Goal: Task Accomplishment & Management: Manage account settings

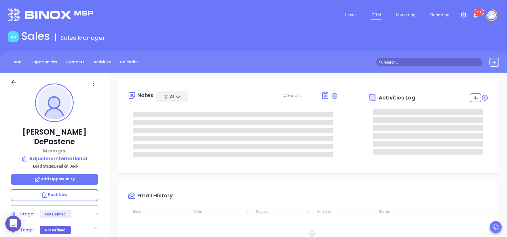
type input "[DATE]"
type input "[PERSON_NAME]"
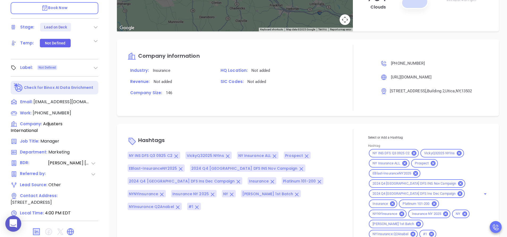
scroll to position [208, 0]
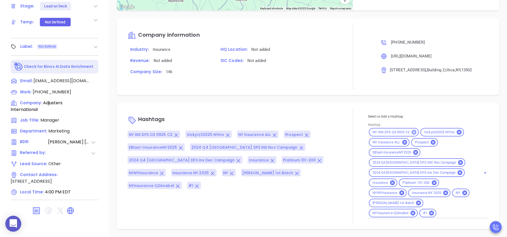
click at [412, 132] on icon at bounding box center [414, 132] width 5 height 5
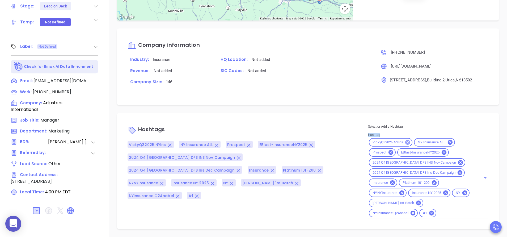
click at [410, 132] on div "Select or Add a Hashtag Hashtag VickyQ32025 NYIns NY Insurance ALL Prospect EBl…" at bounding box center [428, 171] width 120 height 95
drag, startPoint x: 410, startPoint y: 132, endPoint x: 405, endPoint y: 141, distance: 10.6
click at [405, 141] on icon at bounding box center [407, 142] width 5 height 5
click at [402, 143] on icon at bounding box center [404, 142] width 5 height 5
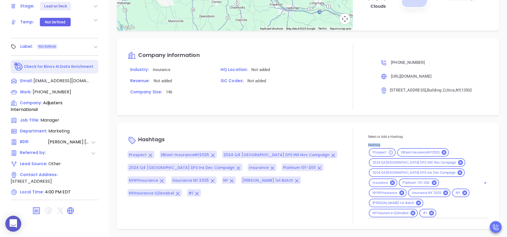
scroll to position [478, 0]
click at [441, 153] on icon at bounding box center [444, 152] width 6 height 6
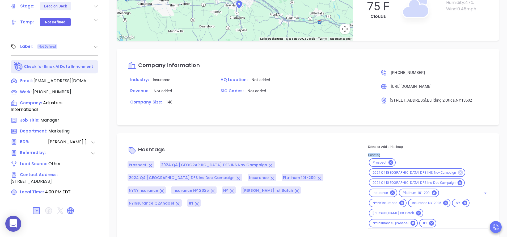
click at [458, 170] on icon at bounding box center [460, 172] width 5 height 5
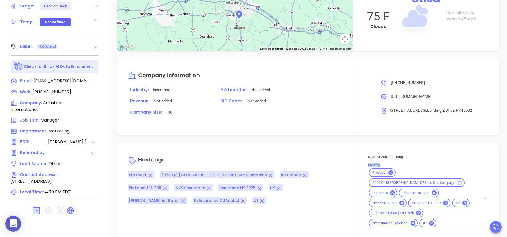
click at [458, 180] on icon at bounding box center [460, 182] width 5 height 5
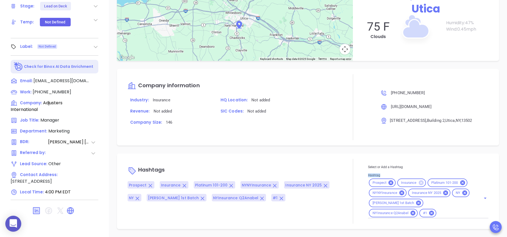
scroll to position [448, 0]
click at [460, 182] on icon at bounding box center [463, 183] width 6 height 6
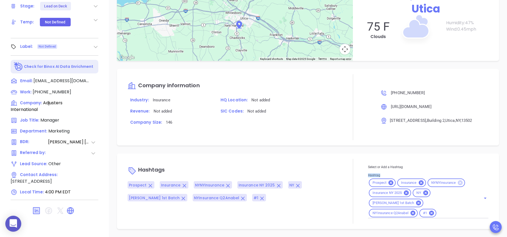
click at [458, 183] on icon at bounding box center [460, 182] width 5 height 5
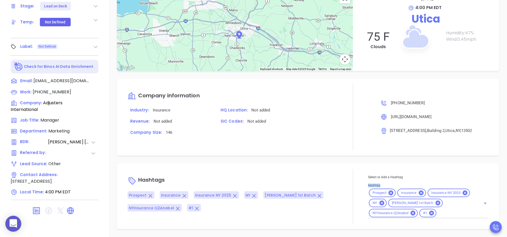
click at [462, 190] on icon at bounding box center [465, 193] width 6 height 6
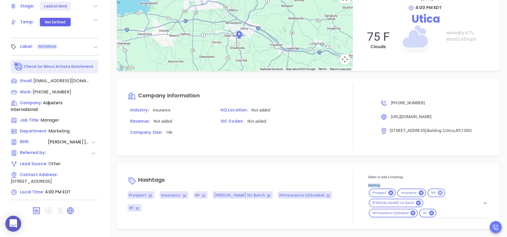
click at [439, 194] on div "NY" at bounding box center [437, 192] width 18 height 9
click at [438, 194] on icon at bounding box center [440, 192] width 5 height 5
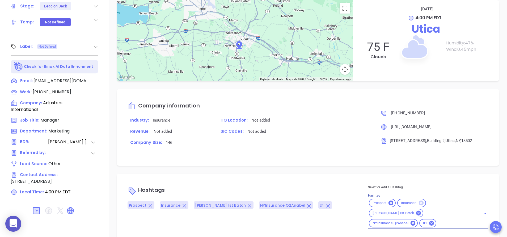
click at [419, 202] on icon at bounding box center [421, 202] width 5 height 5
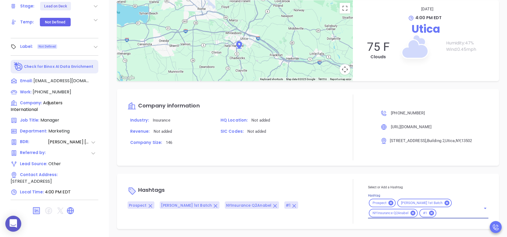
click at [423, 202] on span "Stanley 1st Batch" at bounding box center [422, 203] width 48 height 5
click at [445, 202] on icon at bounding box center [447, 202] width 5 height 5
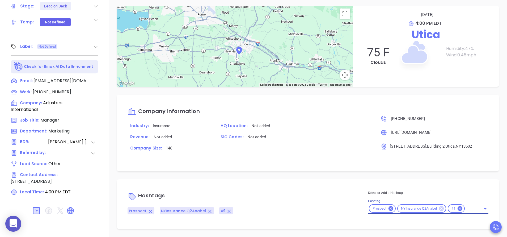
scroll to position [422, 0]
click at [388, 210] on icon at bounding box center [390, 208] width 5 height 5
click at [411, 209] on icon at bounding box center [413, 208] width 5 height 5
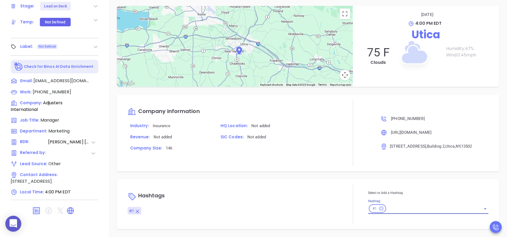
click at [379, 208] on icon at bounding box center [381, 208] width 5 height 5
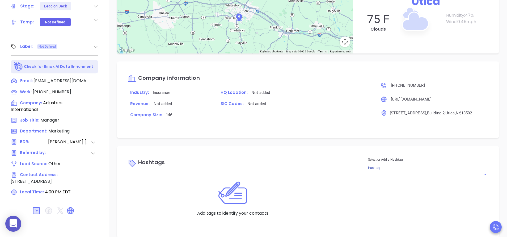
scroll to position [464, 0]
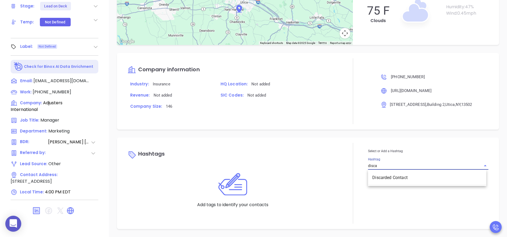
type input "discar"
click at [385, 177] on li "Discarded Contact" at bounding box center [427, 178] width 118 height 10
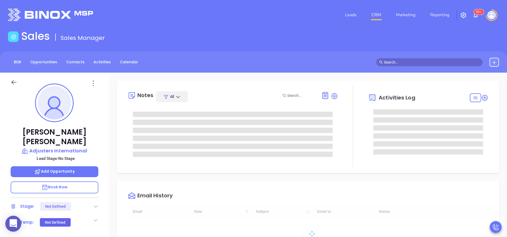
type input "[DATE]"
type input "[PERSON_NAME]"
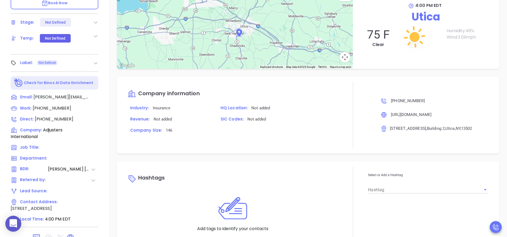
scroll to position [208, 0]
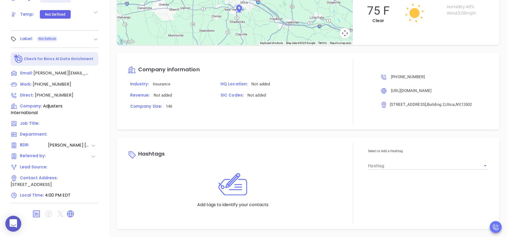
click at [386, 164] on input "Hashtag" at bounding box center [420, 166] width 105 height 8
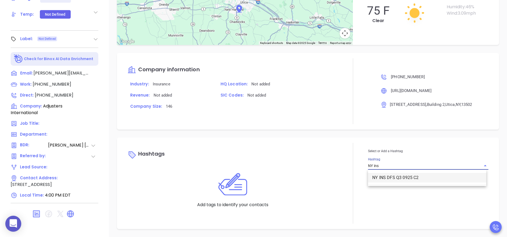
type input "NY ins"
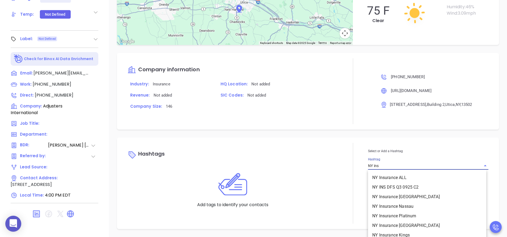
type input "NY ins"
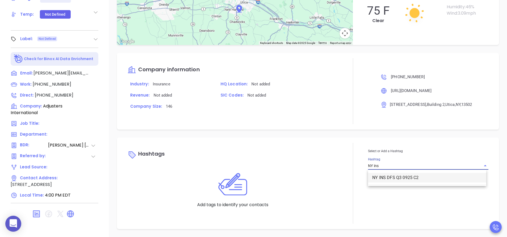
click at [395, 177] on li "NY INS DFS Q3 0925 C2" at bounding box center [427, 178] width 118 height 10
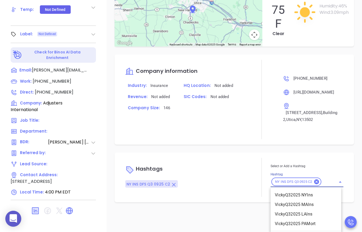
scroll to position [0, 13]
type input "vickyq3202"
click at [315, 193] on li "VickyQ32025 NYIns" at bounding box center [305, 195] width 71 height 10
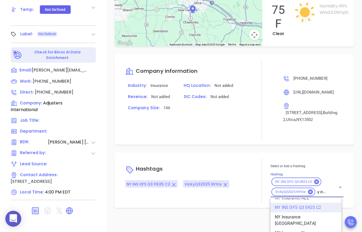
scroll to position [0, 0]
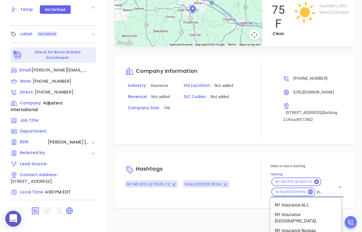
type input "ny insuran"
click at [312, 204] on li "NY Insurance ALL" at bounding box center [305, 205] width 71 height 10
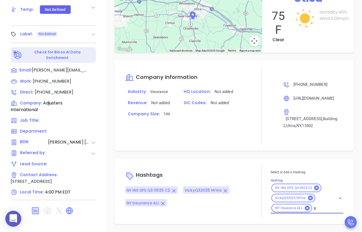
scroll to position [460, 0]
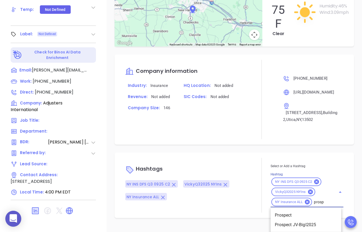
type input "prospe"
click at [300, 216] on li "Prospect" at bounding box center [305, 215] width 71 height 10
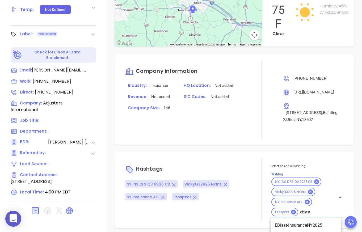
type input "eblast-"
click at [306, 223] on li "EBlast-InsuranceNY2025" at bounding box center [305, 226] width 71 height 10
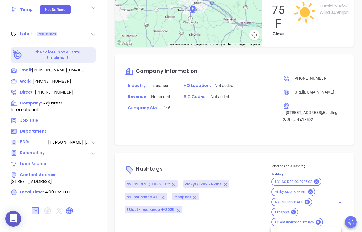
scroll to position [0, 9]
type input "2024 q4"
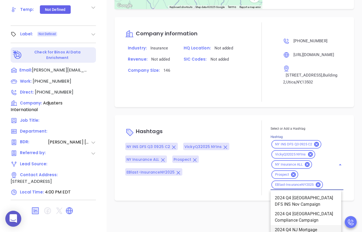
scroll to position [535, 0]
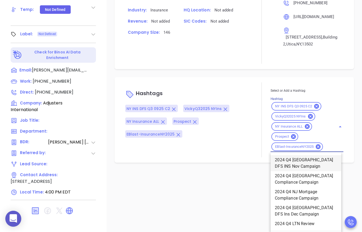
click at [300, 164] on li "2024 Q4 NY DFS INS Nov Campaign" at bounding box center [305, 163] width 71 height 16
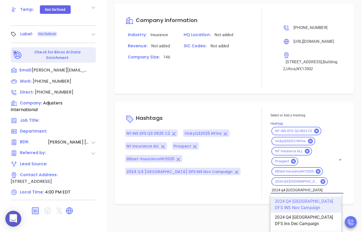
scroll to position [511, 0]
type input "2024 q4 ny dfs ins"
click at [299, 218] on li "2024 Q4 NY DFS Ins Dec Campaign" at bounding box center [305, 221] width 71 height 16
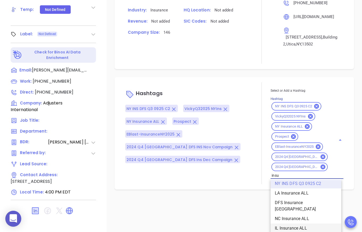
scroll to position [0, 0]
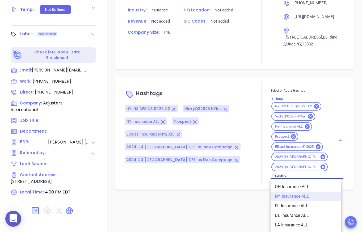
type input "insurance"
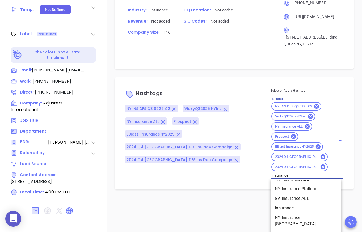
scroll to position [199, 0]
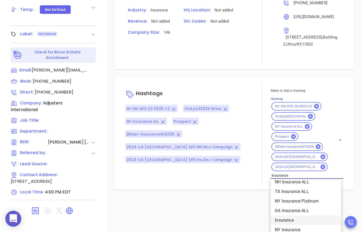
click at [282, 215] on li "Insurance" at bounding box center [305, 220] width 71 height 10
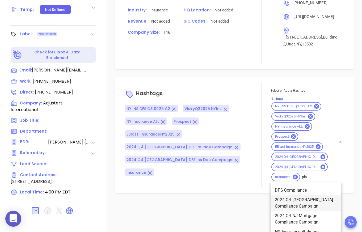
scroll to position [521, 0]
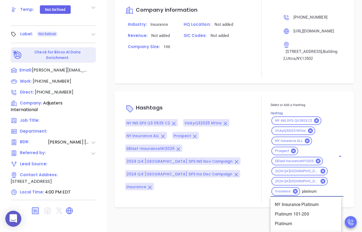
type input "platinum"
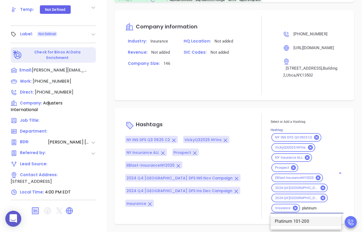
click at [301, 220] on li "Platinum 101-200" at bounding box center [305, 222] width 71 height 10
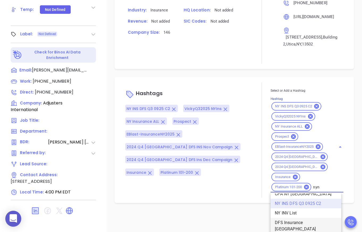
scroll to position [522, 0]
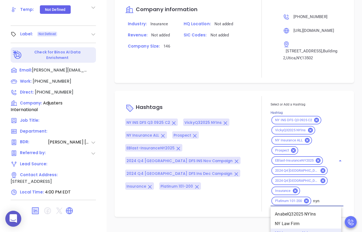
type input "nyny"
click at [301, 225] on li "NYNYInsurance" at bounding box center [305, 224] width 71 height 10
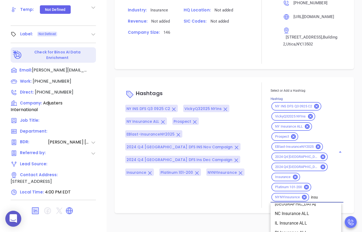
scroll to position [0, 0]
type input "insurance ny"
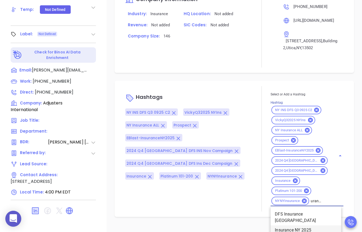
click at [305, 225] on li "Insurance NY 2025" at bounding box center [305, 230] width 71 height 10
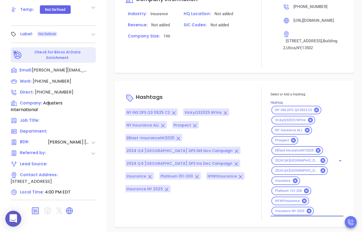
scroll to position [0, 0]
type input "ny"
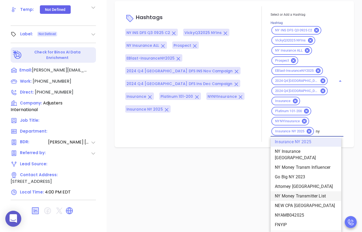
scroll to position [607, 0]
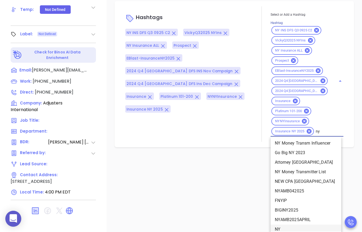
click at [280, 225] on li "NY" at bounding box center [305, 230] width 71 height 10
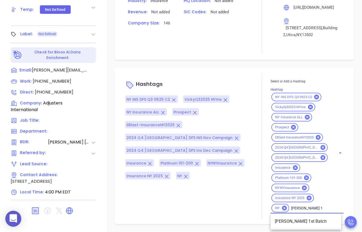
scroll to position [545, 0]
type input "stanley 1st"
click at [299, 222] on li "Stanley 1st Batch" at bounding box center [305, 222] width 71 height 10
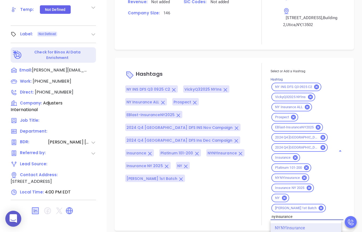
scroll to position [0, 10]
type input "nyinsurance q2"
click at [316, 223] on li "NYInsurance Q2Anabel" at bounding box center [305, 228] width 71 height 10
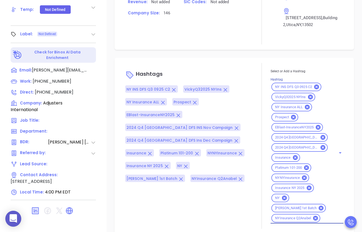
scroll to position [0, 0]
type input "#1"
click at [305, 229] on li "#1" at bounding box center [305, 232] width 71 height 10
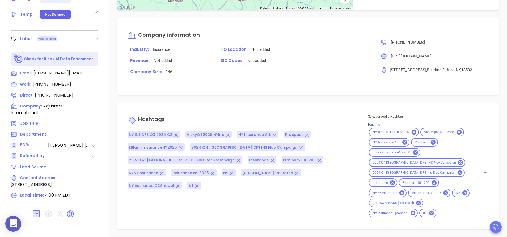
scroll to position [498, 0]
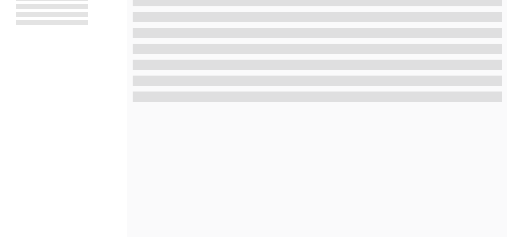
scroll to position [208, 0]
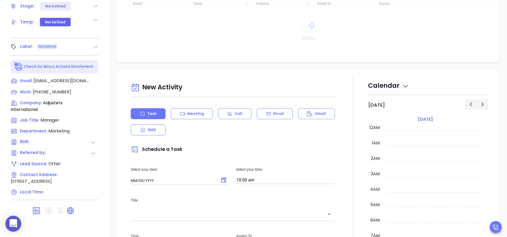
type input "09/13/2025"
type input "[PERSON_NAME]"
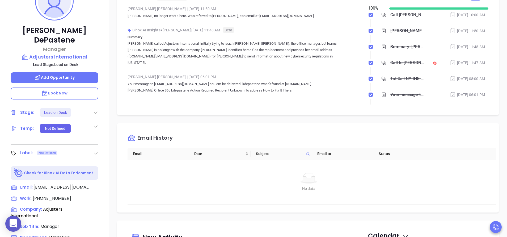
scroll to position [48, 0]
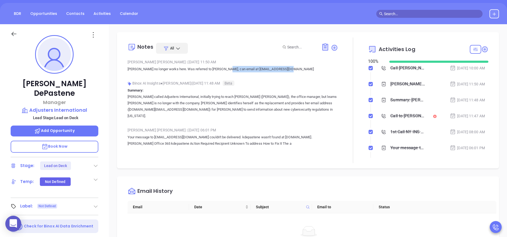
drag, startPoint x: 292, startPoint y: 69, endPoint x: 224, endPoint y: 70, distance: 67.8
click at [224, 70] on p "Kim no longer works here. Was referred to Tracy, can email at aifinance@adjuste…" at bounding box center [233, 69] width 210 height 6
copy p "aifinance@adjustersinternational.com"
click at [401, 117] on div "Call to Kim DePastene" at bounding box center [407, 116] width 35 height 8
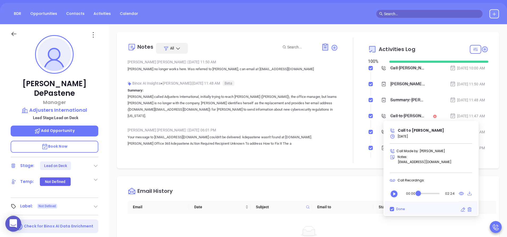
click at [396, 193] on icon "Play" at bounding box center [394, 193] width 7 height 7
click at [430, 192] on div "Audio progress control" at bounding box center [428, 193] width 21 height 5
click at [345, 139] on div at bounding box center [353, 99] width 30 height 125
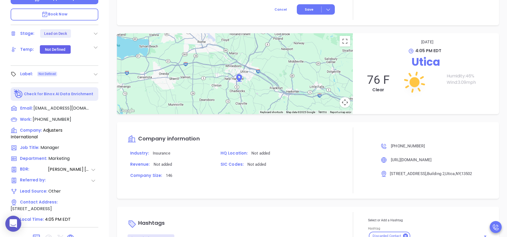
scroll to position [208, 0]
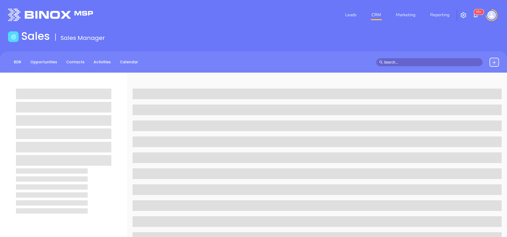
scroll to position [208, 0]
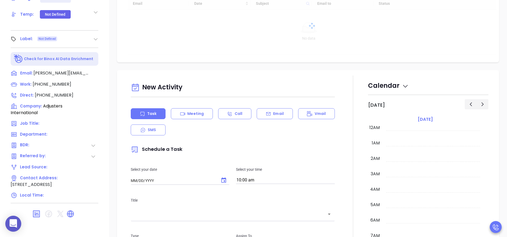
type input "[DATE]"
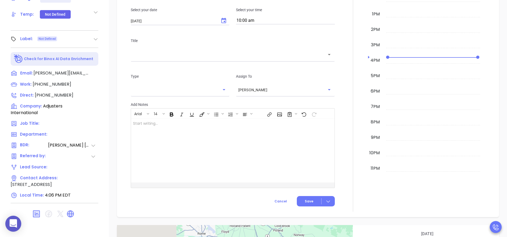
type input "[PERSON_NAME]"
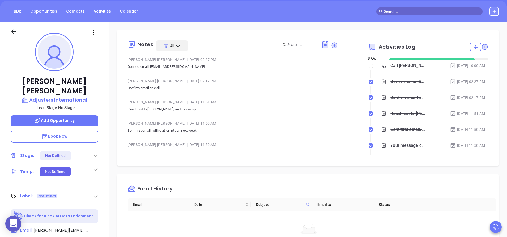
scroll to position [9, 0]
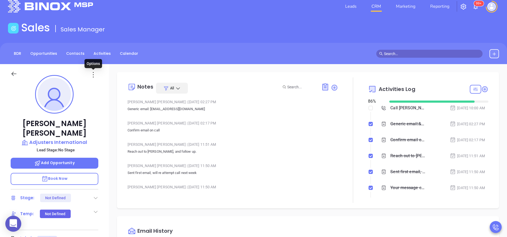
click at [93, 76] on icon at bounding box center [93, 74] width 9 height 9
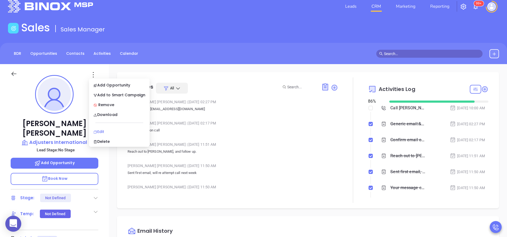
click at [119, 132] on div "Edit" at bounding box center [119, 132] width 52 height 6
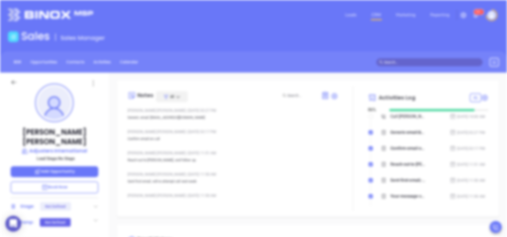
scroll to position [0, 0]
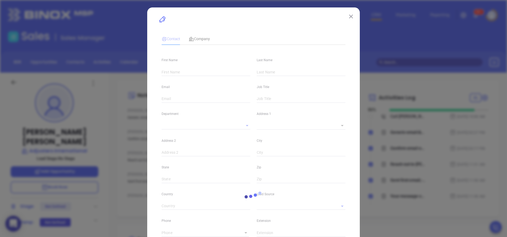
type input "Tracy"
type input "Bearse"
type input "tracy.bearse@adjustersinternational.com"
type textarea "[STREET_ADDRESS]"
type input "1"
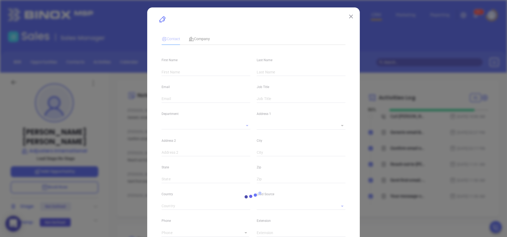
type input "Building 2"
type input "Utica"
type input "NY"
type input "13502"
type input "linkedin.com/in/tracybearse/"
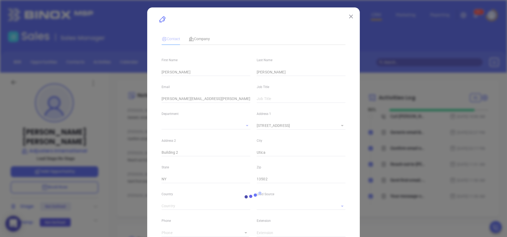
type input "[PERSON_NAME]"
type input "[PHONE_NUMBER]"
type input "1"
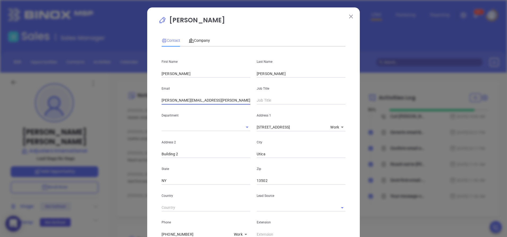
drag, startPoint x: 232, startPoint y: 102, endPoint x: 148, endPoint y: 99, distance: 83.5
click at [148, 99] on div "Tracy Bearse Contact Company First Name Tracy Last Name Bearse Email tracy.bear…" at bounding box center [253, 213] width 213 height 413
paste input "aifinanc"
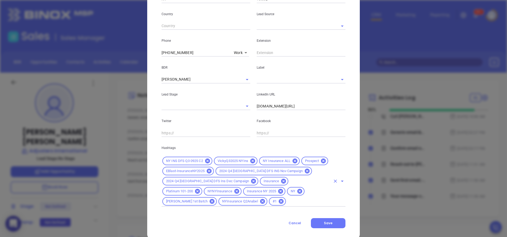
scroll to position [191, 0]
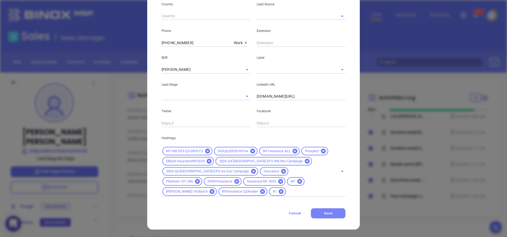
type input "[EMAIL_ADDRESS][DOMAIN_NAME]"
click at [329, 216] on button "Save" at bounding box center [328, 213] width 35 height 10
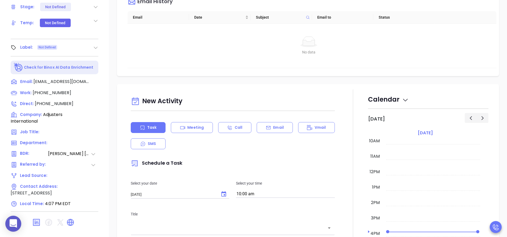
scroll to position [0, 0]
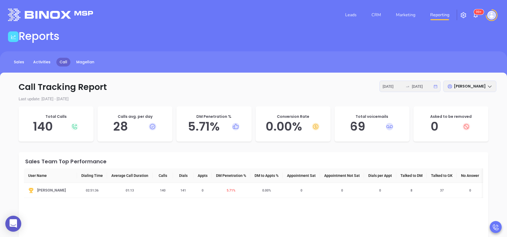
click at [404, 84] on div at bounding box center [407, 86] width 9 height 4
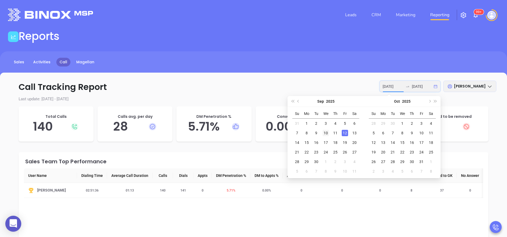
type input "[DATE]"
click at [326, 131] on div "10" at bounding box center [326, 133] width 6 height 6
type input "[DATE]"
click at [346, 134] on div "12" at bounding box center [345, 133] width 6 height 6
